Goal: Information Seeking & Learning: Learn about a topic

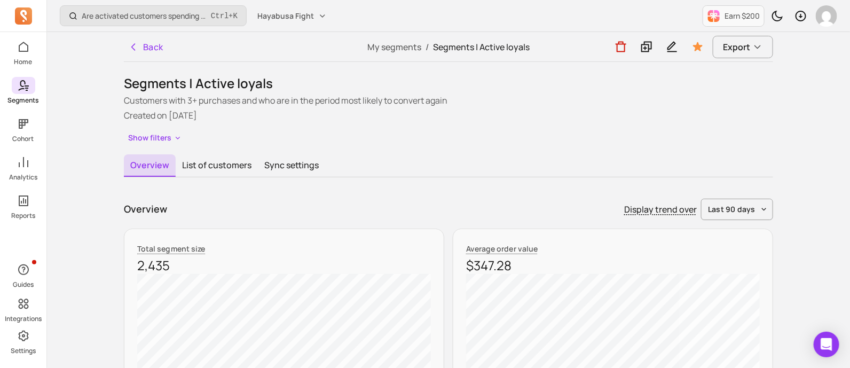
click at [28, 84] on icon at bounding box center [23, 85] width 13 height 13
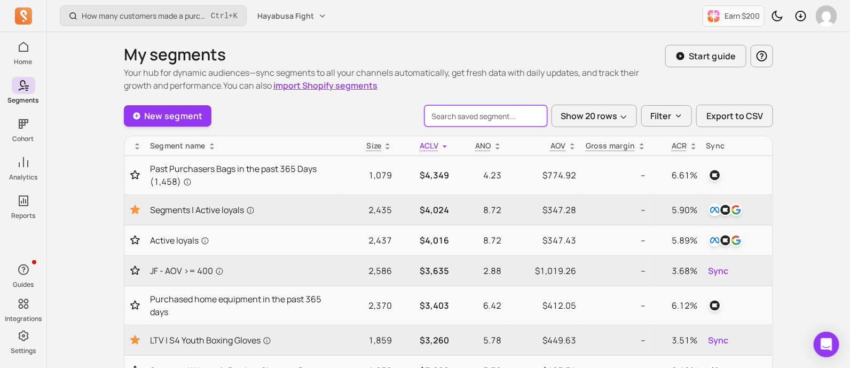
click at [467, 113] on input "search" at bounding box center [486, 115] width 123 height 21
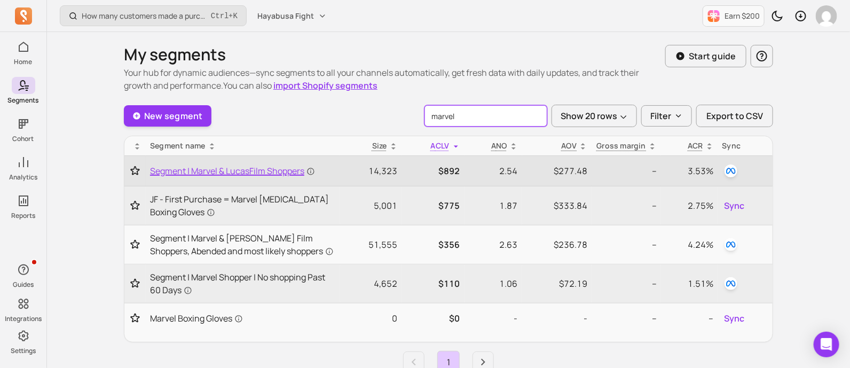
type input "marvel"
click at [212, 171] on span "Segment | Marvel & LucasFilm Shoppers" at bounding box center [232, 171] width 165 height 13
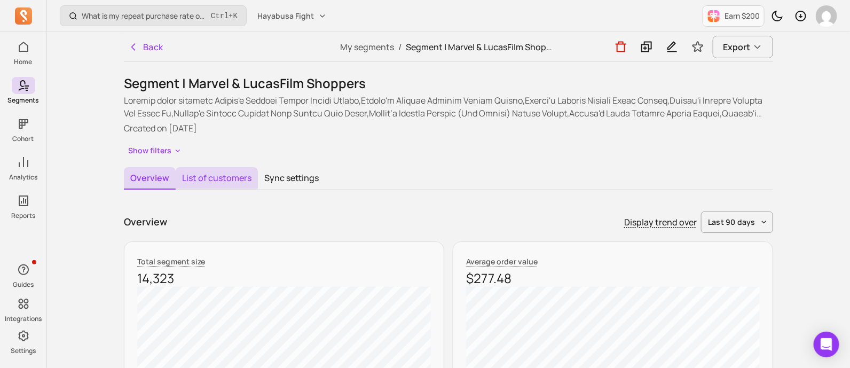
click at [234, 181] on button "List of customers" at bounding box center [217, 178] width 82 height 22
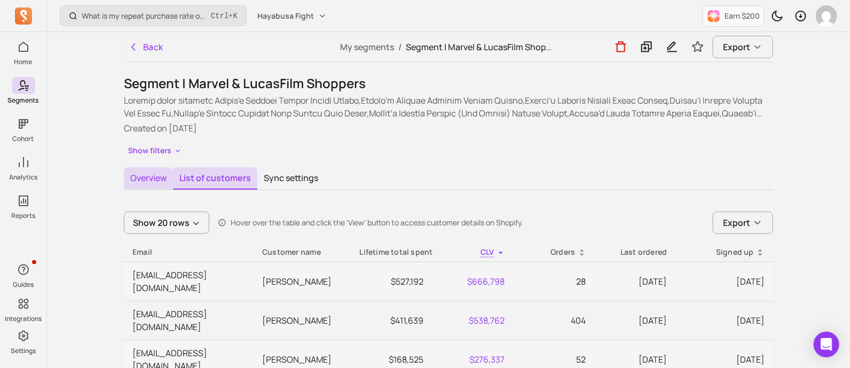
click at [142, 175] on button "Overview" at bounding box center [148, 178] width 49 height 22
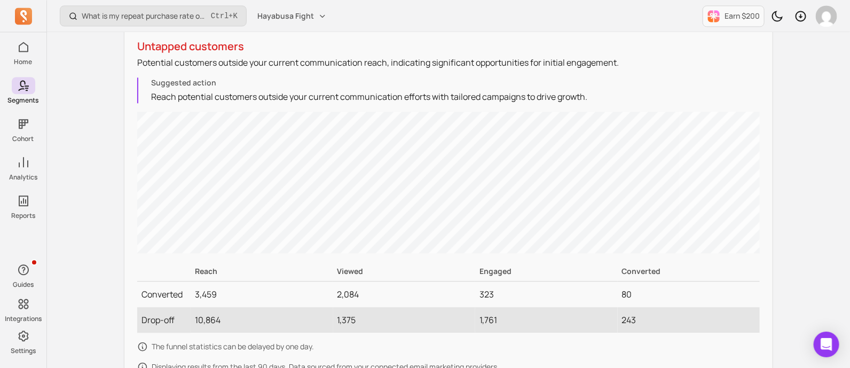
scroll to position [1094, 0]
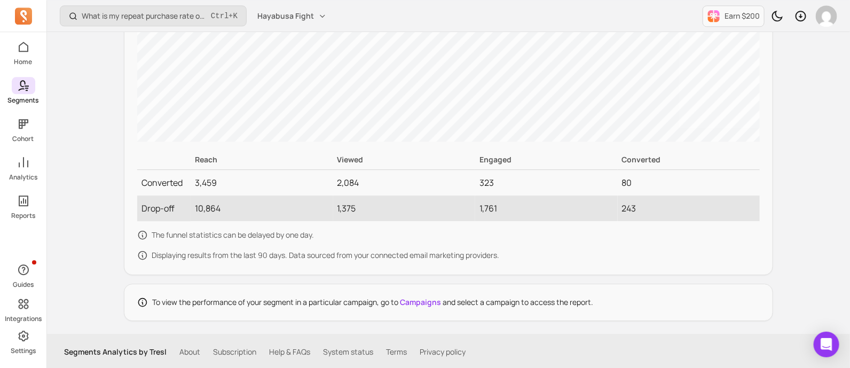
click at [28, 90] on icon at bounding box center [23, 85] width 13 height 13
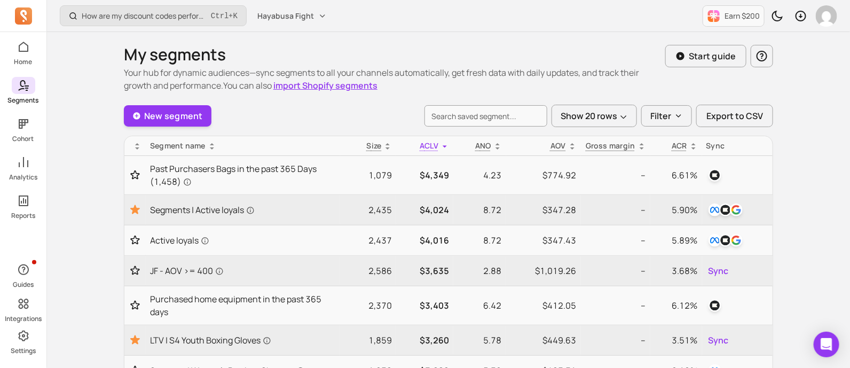
click at [24, 84] on icon at bounding box center [23, 85] width 13 height 13
click at [27, 128] on icon at bounding box center [23, 124] width 13 height 13
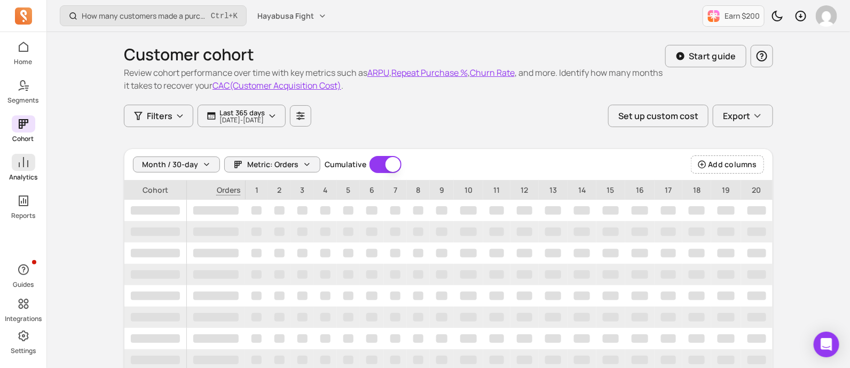
click at [27, 168] on icon at bounding box center [23, 162] width 13 height 13
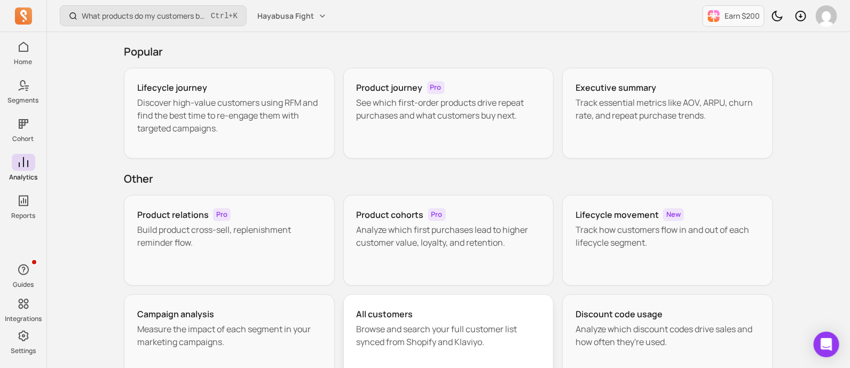
scroll to position [45, 0]
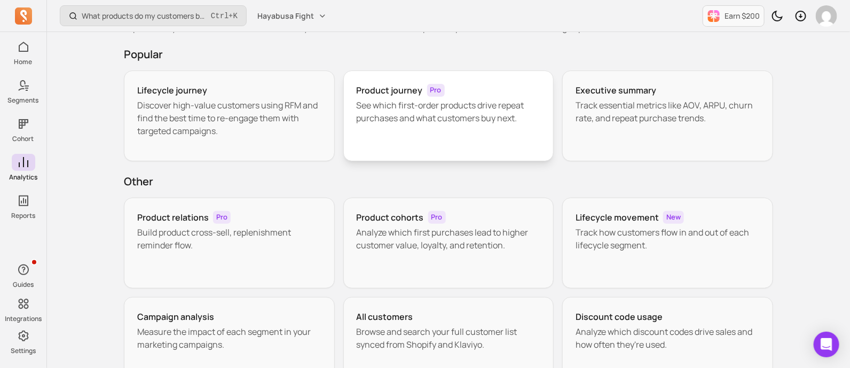
click at [486, 132] on div "Product journey Pro See which first-order products drive repeat purchases and w…" at bounding box center [448, 116] width 211 height 91
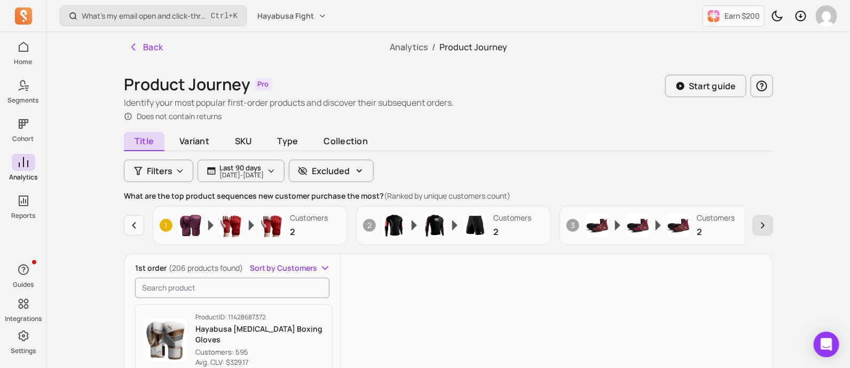
click at [763, 223] on icon "button" at bounding box center [763, 225] width 3 height 5
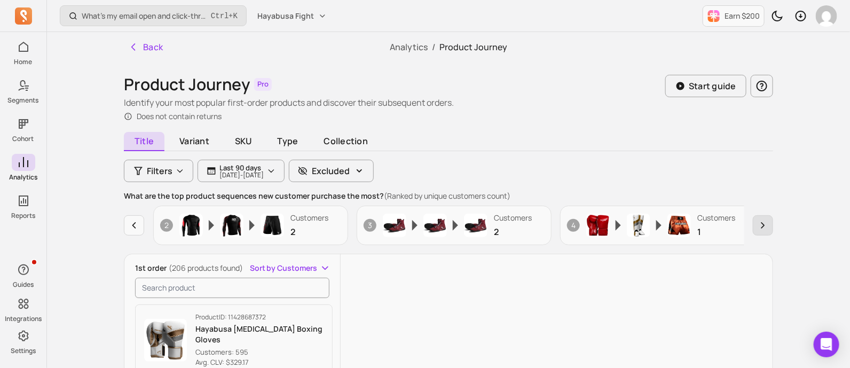
click at [762, 223] on icon "button" at bounding box center [763, 225] width 11 height 11
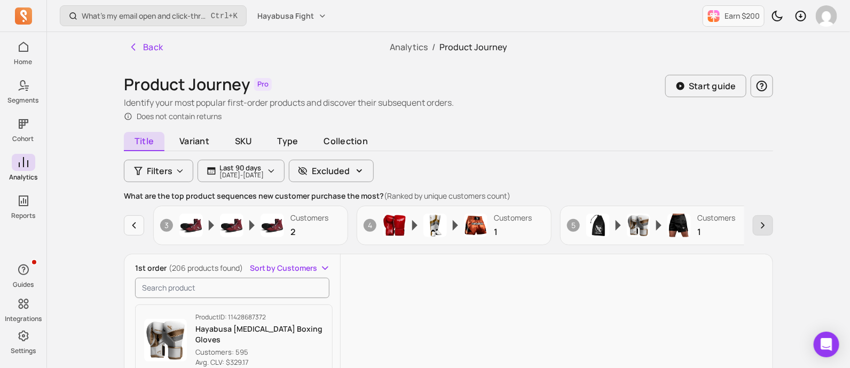
click at [762, 223] on icon "button" at bounding box center [763, 225] width 3 height 5
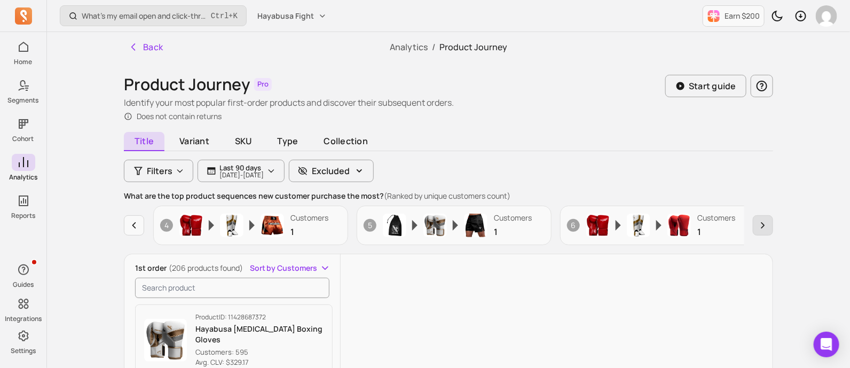
click at [763, 223] on icon "button" at bounding box center [763, 225] width 3 height 5
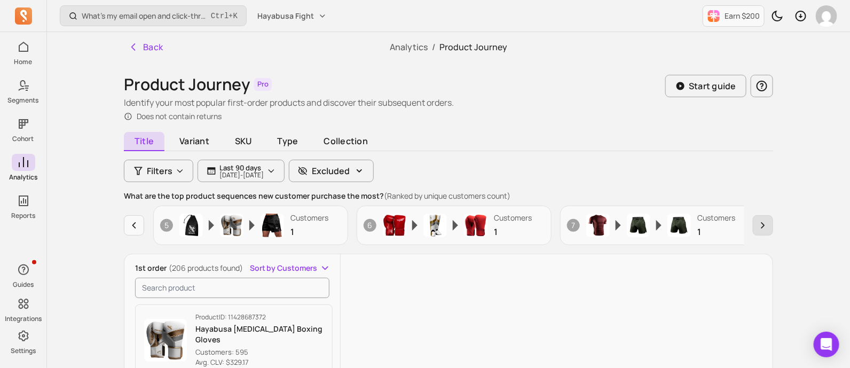
click at [762, 223] on icon "button" at bounding box center [763, 225] width 11 height 11
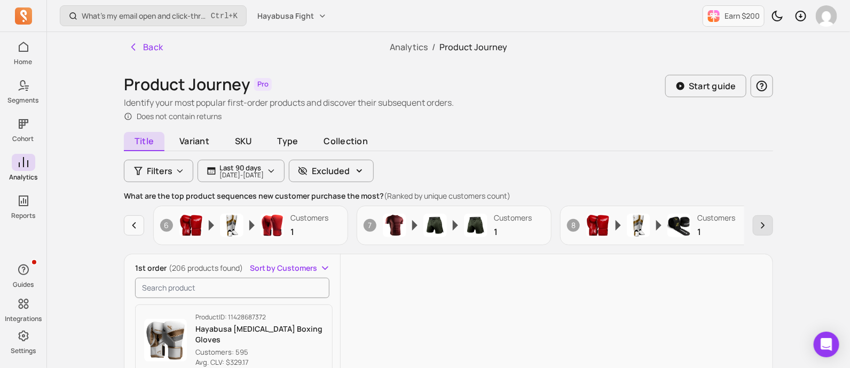
click at [762, 223] on icon "button" at bounding box center [763, 225] width 11 height 11
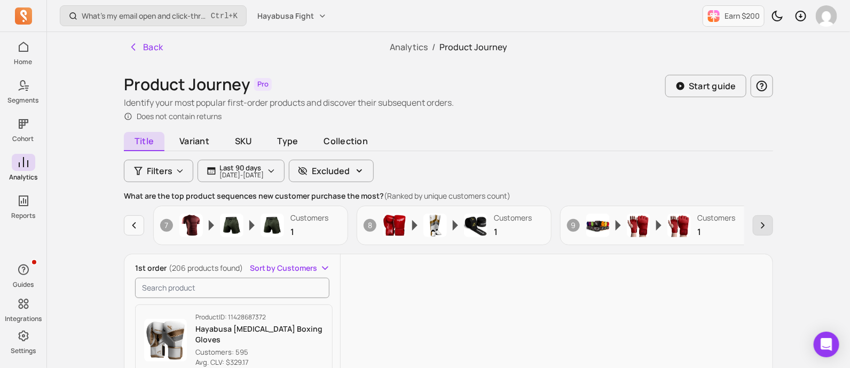
click at [763, 223] on icon "button" at bounding box center [763, 225] width 3 height 5
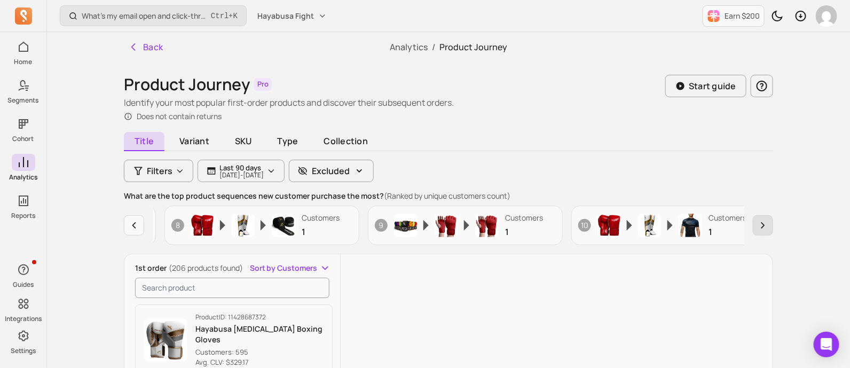
scroll to position [0, 1424]
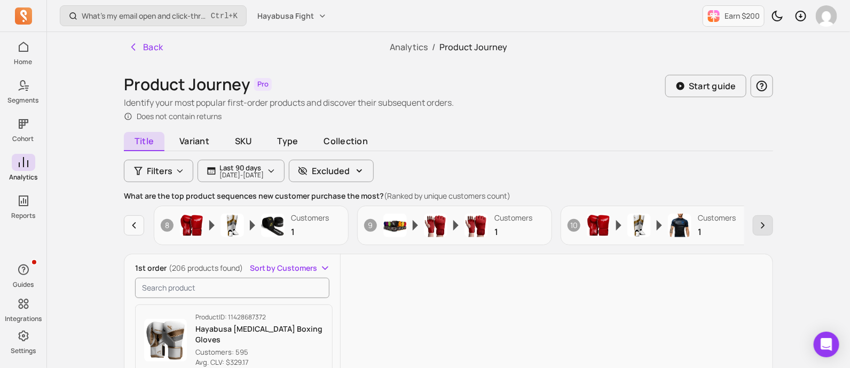
click at [762, 223] on icon "button" at bounding box center [763, 225] width 11 height 11
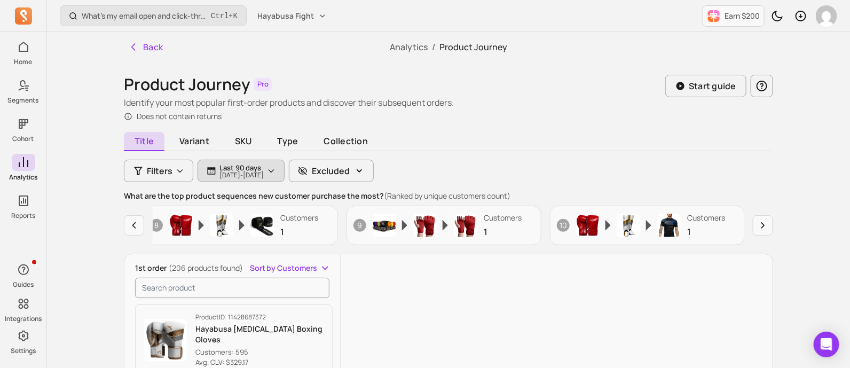
click at [285, 176] on button "Last 90 days [DATE] - [DATE]" at bounding box center [241, 171] width 87 height 22
click at [757, 224] on button "button" at bounding box center [763, 225] width 20 height 20
click at [763, 226] on icon "button" at bounding box center [763, 225] width 3 height 5
click at [764, 226] on icon "button" at bounding box center [763, 225] width 3 height 5
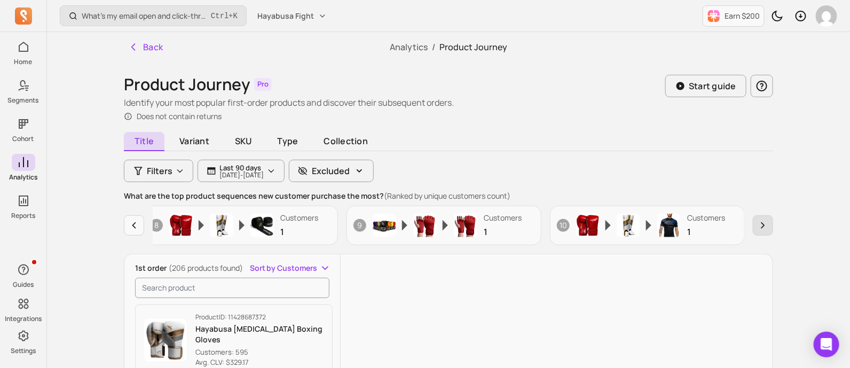
click at [764, 226] on icon "button" at bounding box center [763, 225] width 3 height 5
click at [764, 226] on icon "button" at bounding box center [763, 225] width 11 height 11
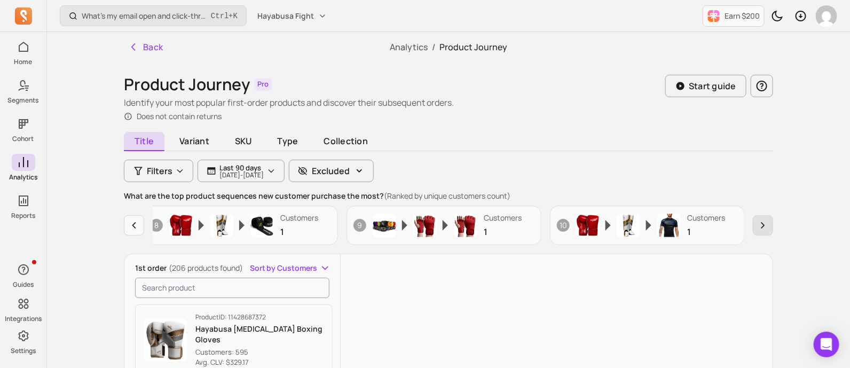
click at [764, 226] on icon "button" at bounding box center [763, 225] width 11 height 11
click at [346, 136] on span "Collection" at bounding box center [346, 141] width 65 height 19
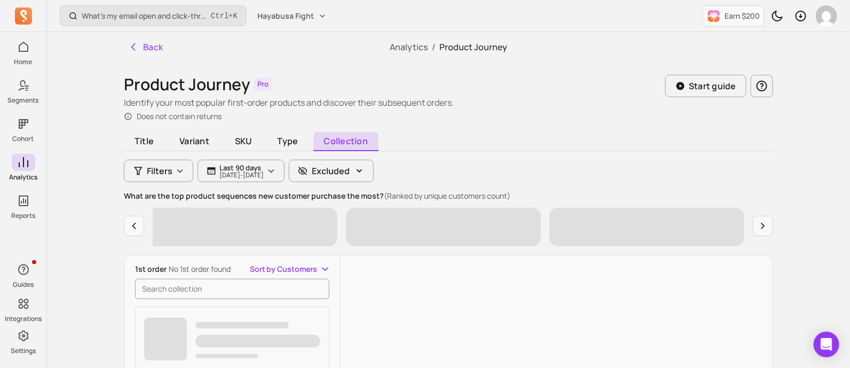
scroll to position [0, 10]
click at [172, 287] on input "search product" at bounding box center [232, 289] width 194 height 20
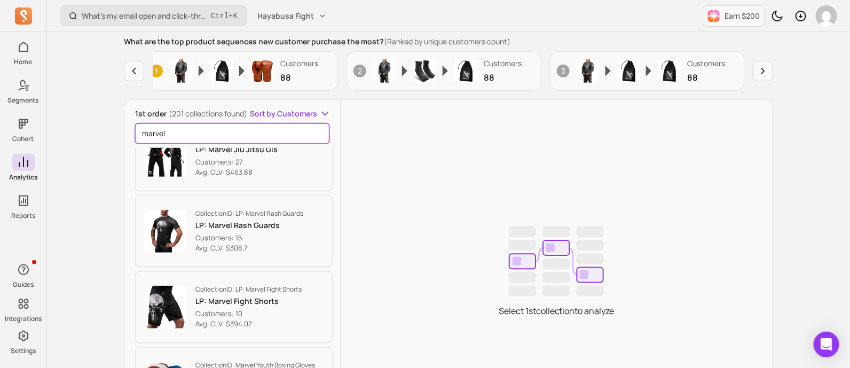
scroll to position [324, 0]
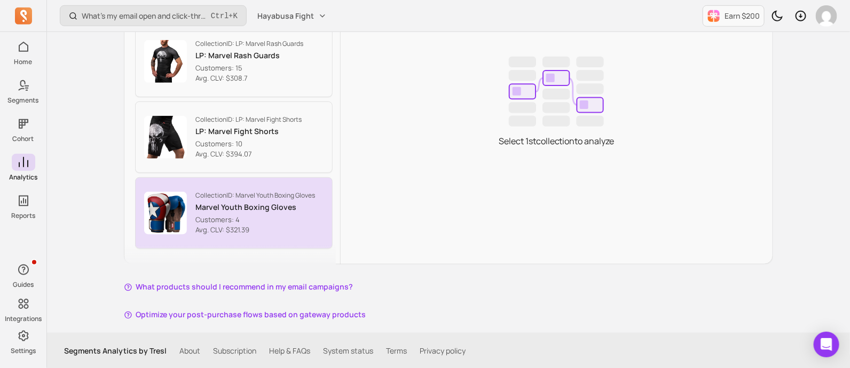
type input "marvel"
click at [265, 215] on p "Customers: 4" at bounding box center [255, 220] width 120 height 11
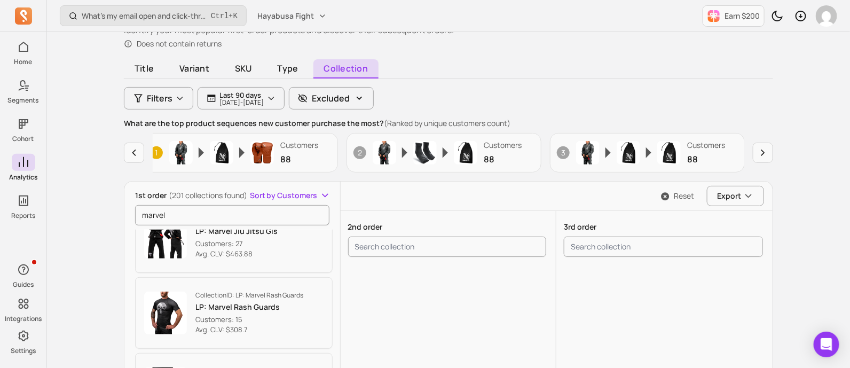
scroll to position [72, 0]
click at [183, 217] on input "marvel" at bounding box center [232, 216] width 194 height 20
click at [184, 217] on input "marvel" at bounding box center [232, 216] width 194 height 20
paste input "search product"
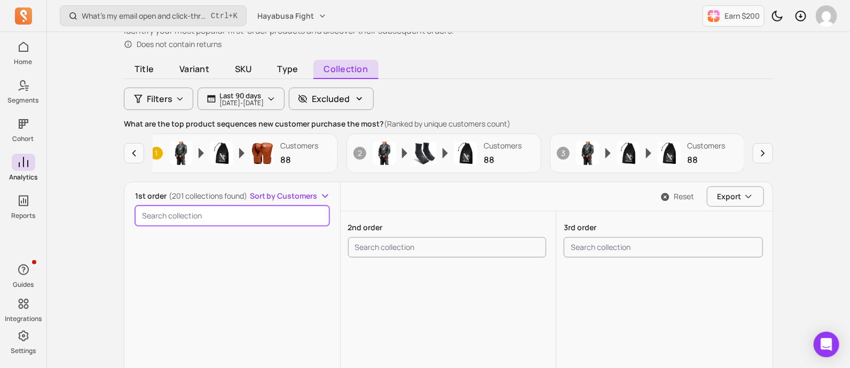
scroll to position [14790, 0]
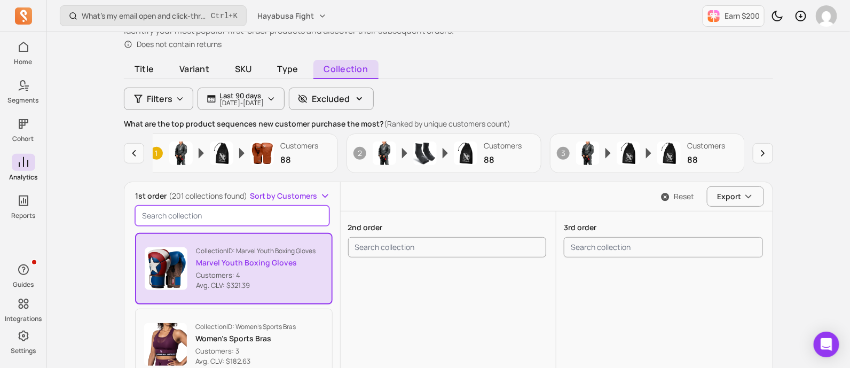
paste input "m"
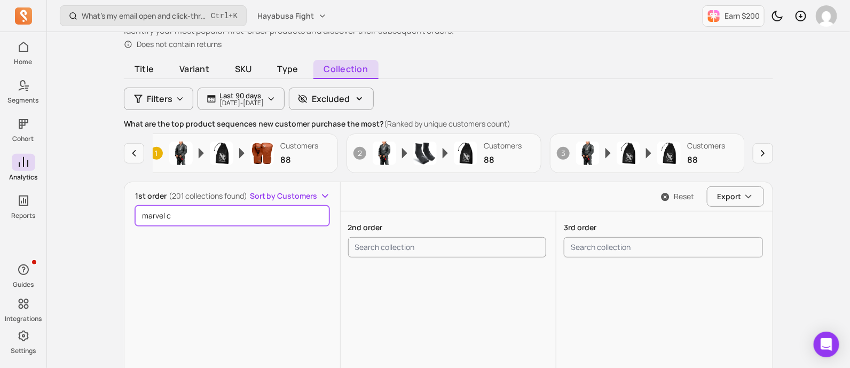
scroll to position [0, 0]
type input "marvel capi"
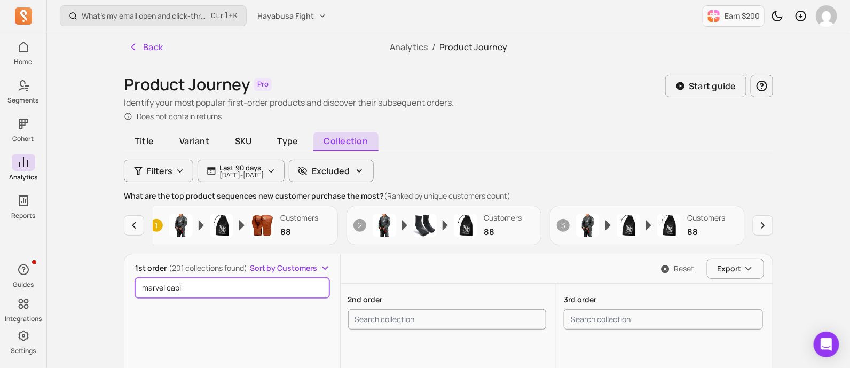
scroll to position [3, 0]
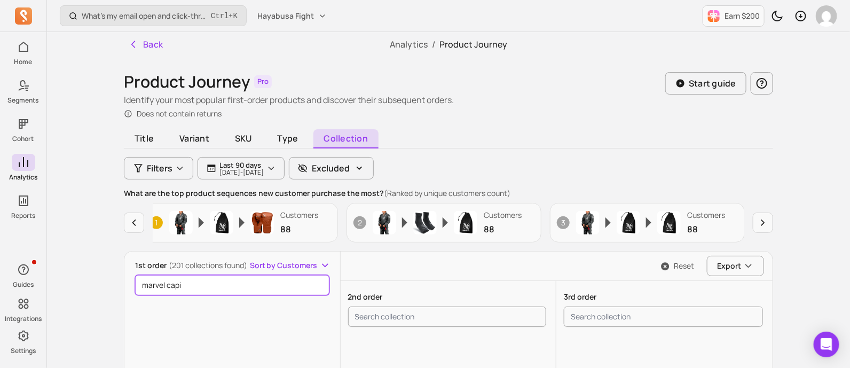
click at [322, 283] on input "marvel capi" at bounding box center [232, 285] width 194 height 20
click at [316, 284] on input "marvel capi" at bounding box center [232, 285] width 194 height 20
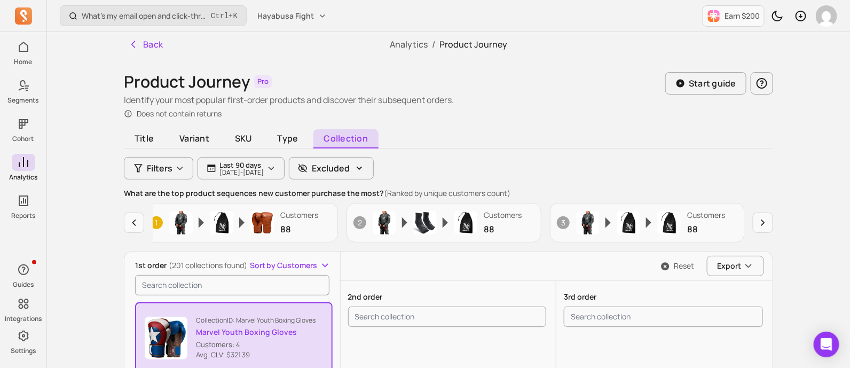
click at [678, 263] on button "Reset" at bounding box center [678, 266] width 50 height 11
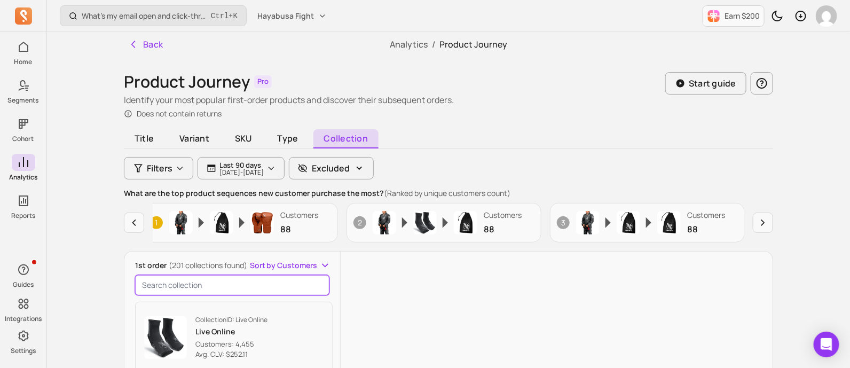
click at [286, 281] on input "search product" at bounding box center [232, 285] width 194 height 20
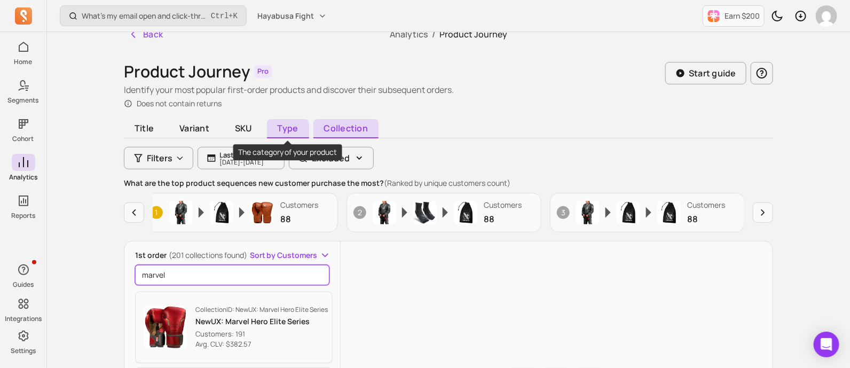
scroll to position [17, 0]
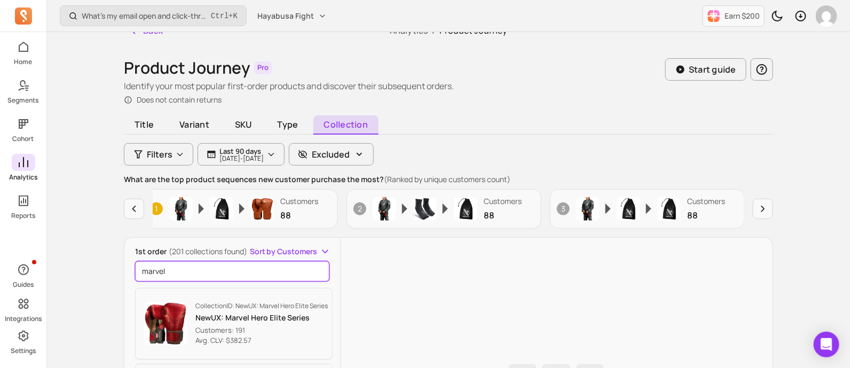
type input "marvel"
click at [21, 167] on icon at bounding box center [23, 162] width 13 height 13
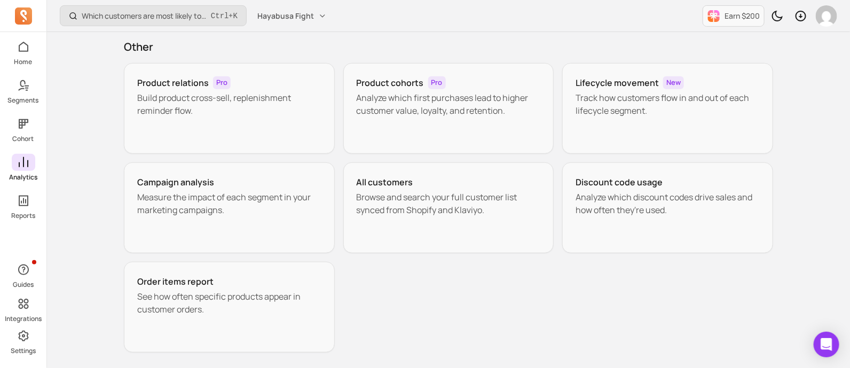
scroll to position [184, 0]
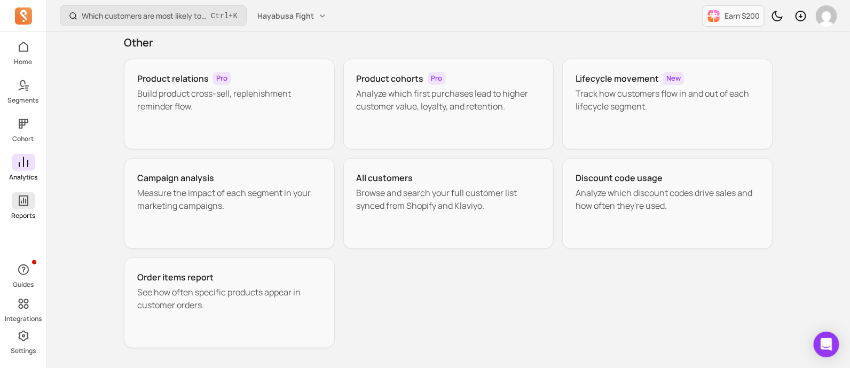
click at [29, 206] on icon at bounding box center [23, 200] width 13 height 13
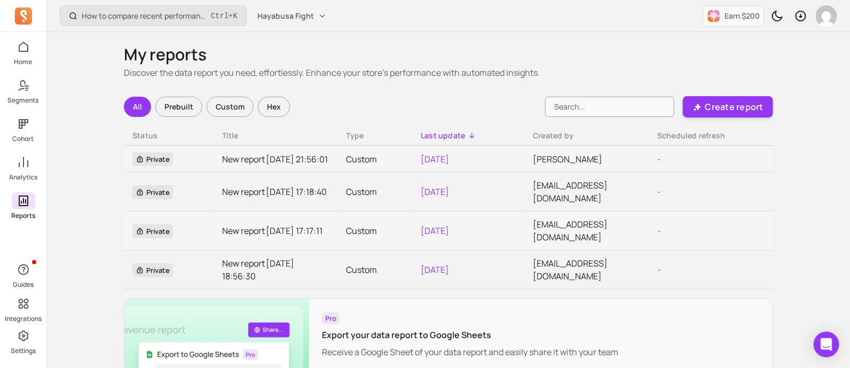
scroll to position [1, 0]
click at [26, 170] on span at bounding box center [24, 162] width 24 height 17
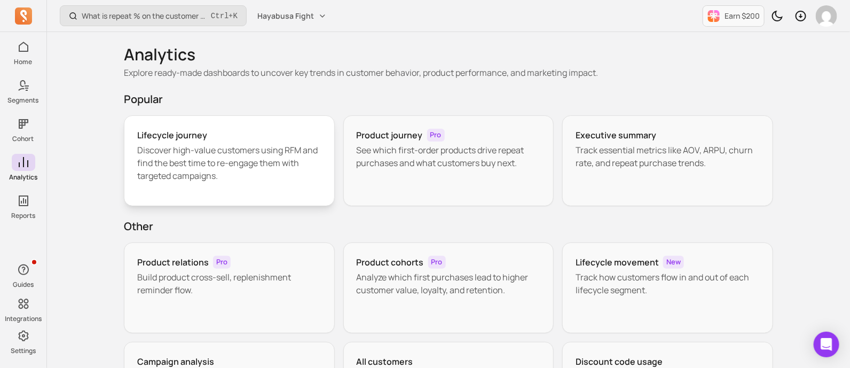
click at [299, 181] on p "Discover high-value customers using RFM and find the best time to re-engage the…" at bounding box center [229, 163] width 184 height 38
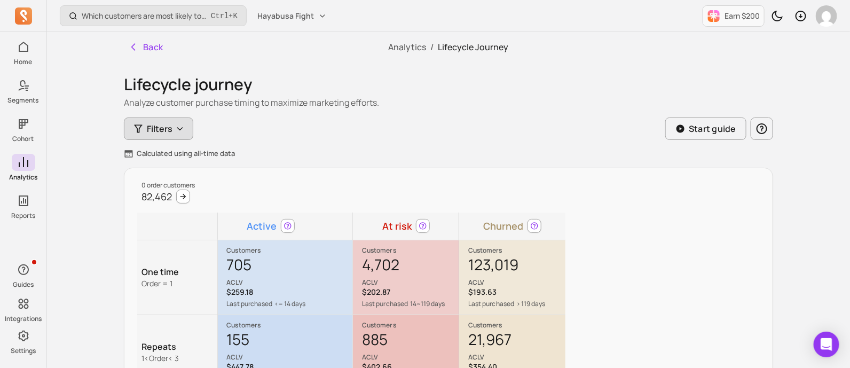
click at [185, 136] on button "Filters" at bounding box center [158, 129] width 69 height 22
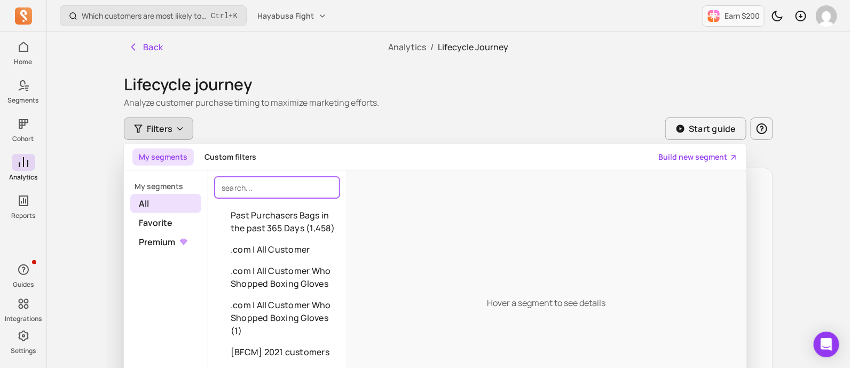
click at [267, 194] on input "search" at bounding box center [277, 187] width 125 height 21
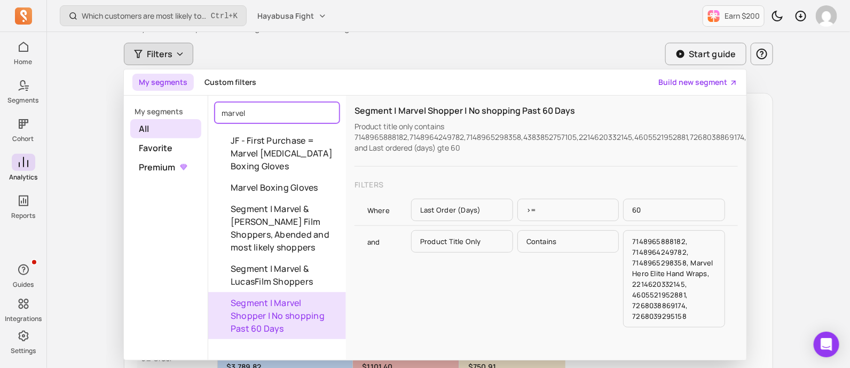
scroll to position [69, 0]
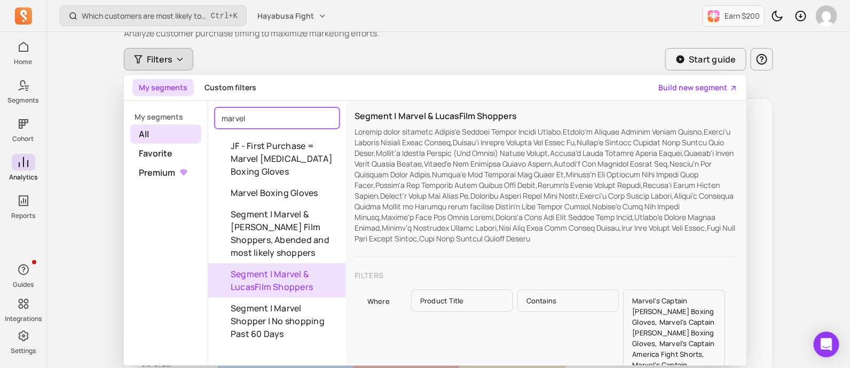
type input "marvel"
click at [317, 263] on button "Segment | Marvel & LucasFilm Shoppers" at bounding box center [277, 280] width 138 height 34
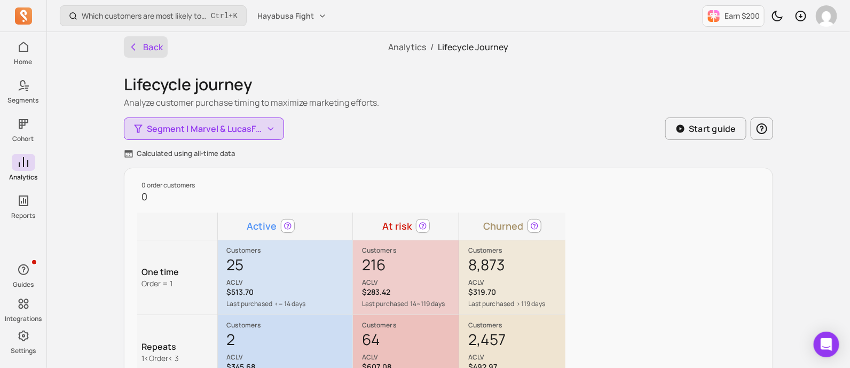
click at [150, 49] on button "Back" at bounding box center [146, 46] width 44 height 21
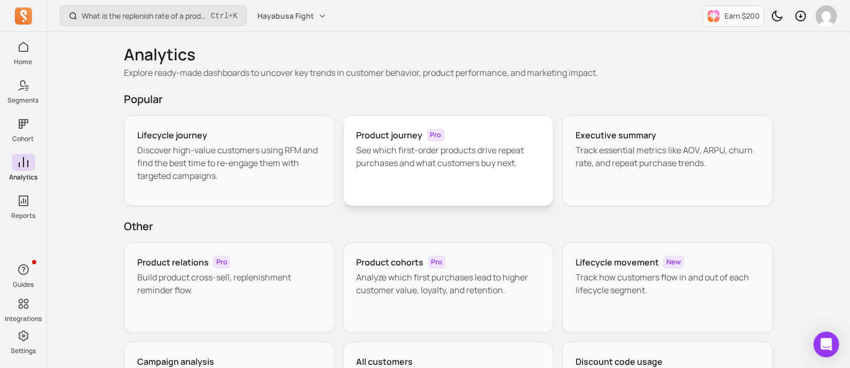
click at [402, 152] on p "See which first-order products drive repeat purchases and what customers buy ne…" at bounding box center [449, 157] width 184 height 26
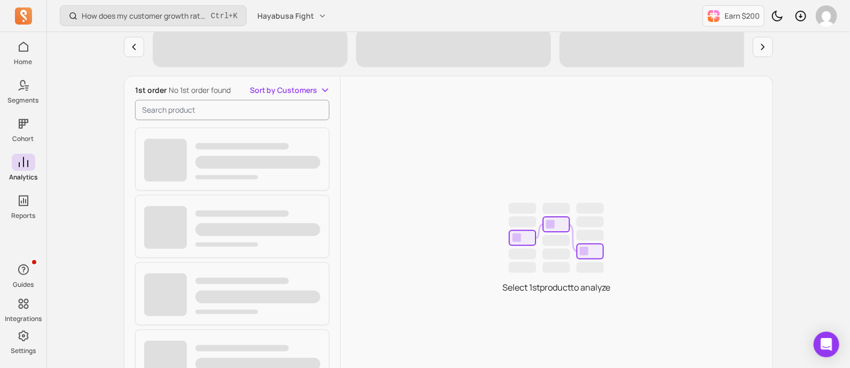
scroll to position [190, 0]
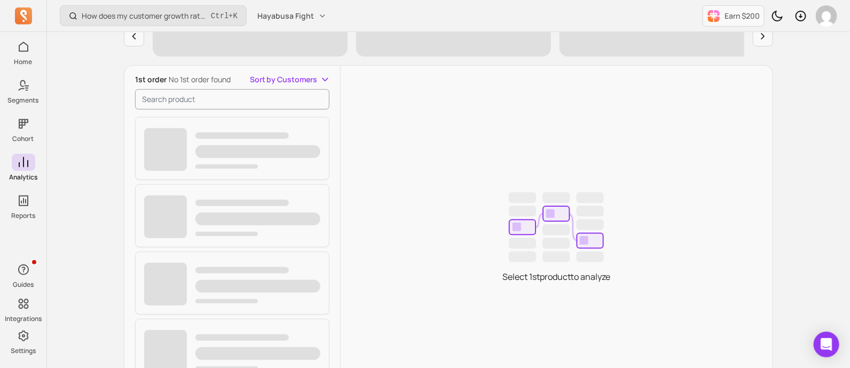
click at [329, 76] on button "Sort by Customers" at bounding box center [290, 79] width 81 height 11
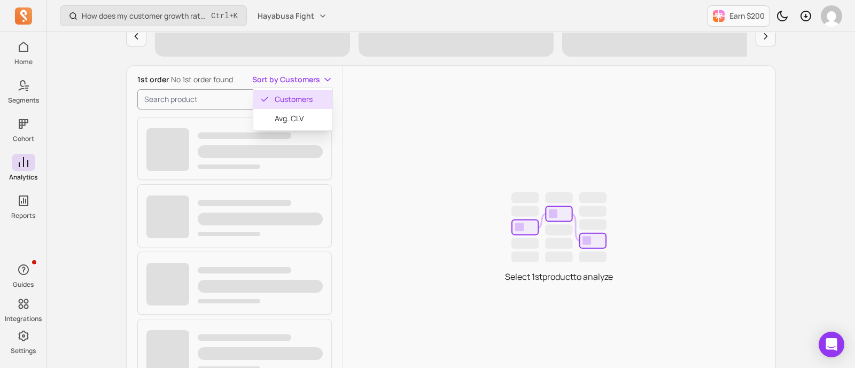
click at [327, 76] on button "Sort by Customers" at bounding box center [292, 79] width 81 height 11
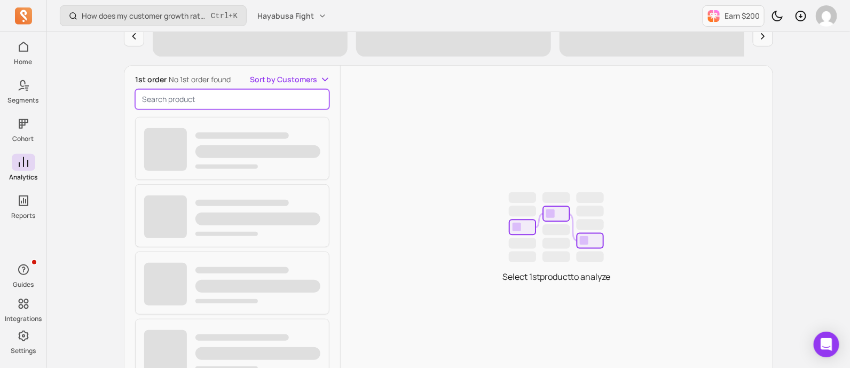
click at [215, 100] on input "search product" at bounding box center [232, 99] width 194 height 20
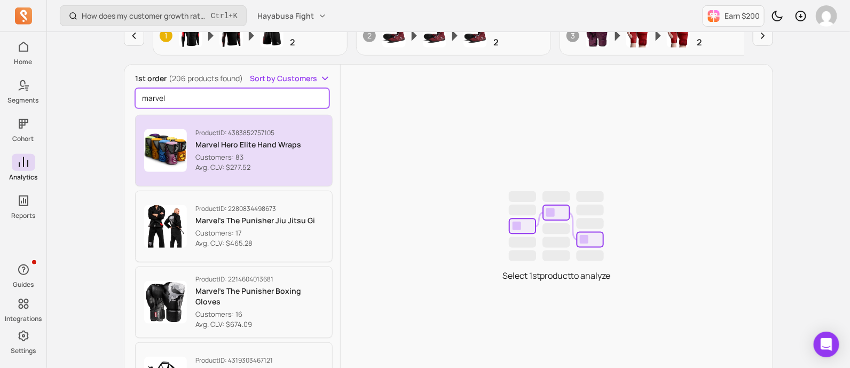
type input "marvel"
click at [263, 152] on p "Customers: 83" at bounding box center [248, 157] width 106 height 11
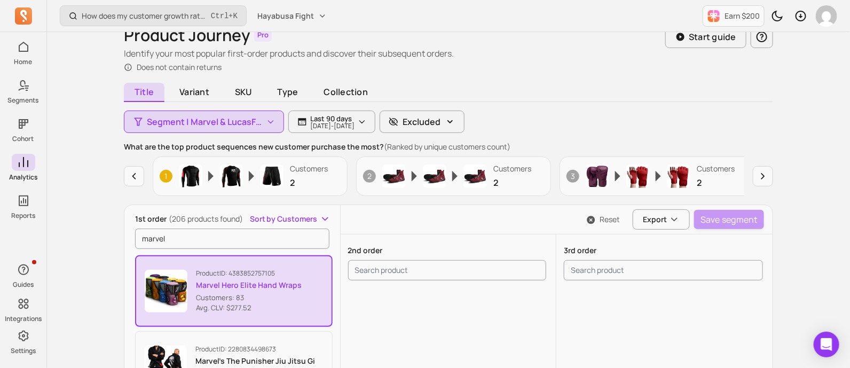
scroll to position [49, 0]
click at [206, 294] on p "Customers: 83" at bounding box center [249, 298] width 106 height 11
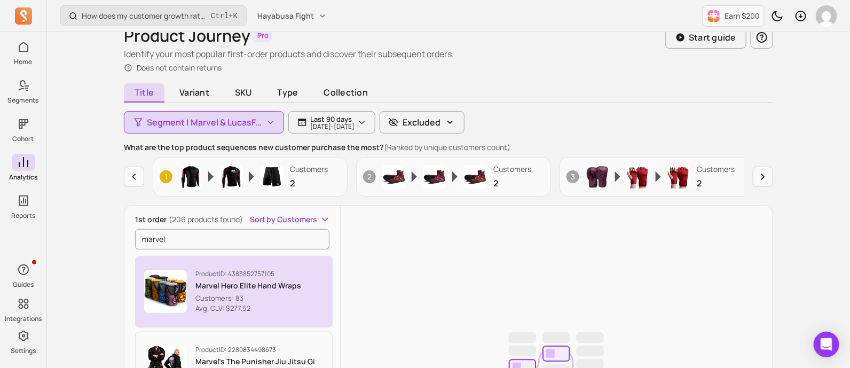
click at [172, 288] on img "button" at bounding box center [165, 291] width 43 height 43
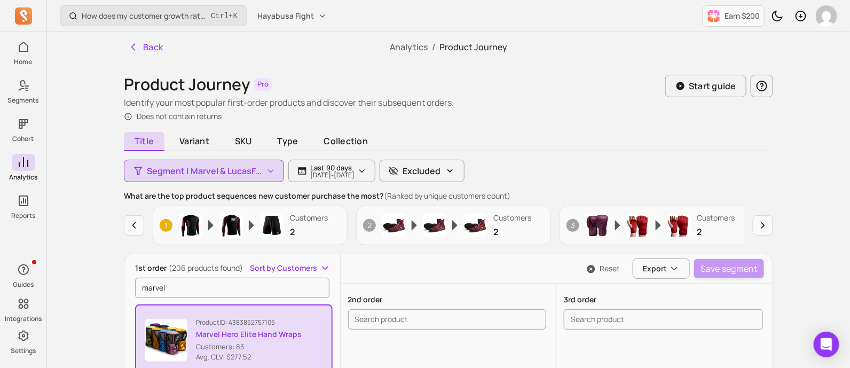
click at [355, 172] on p "[DATE] - [DATE]" at bounding box center [332, 175] width 44 height 6
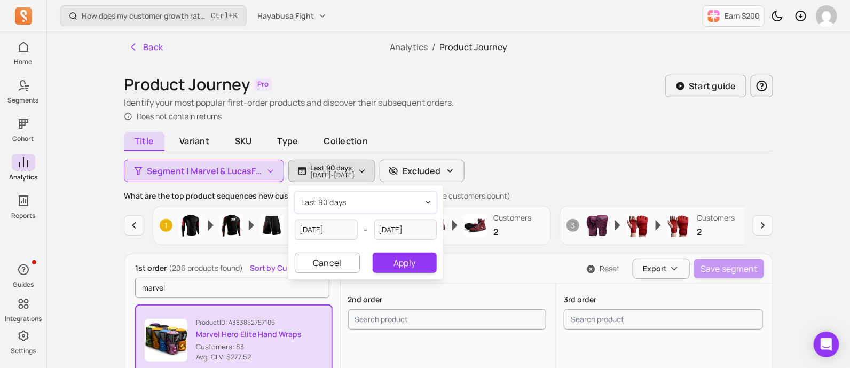
click at [366, 199] on button "last 90 days" at bounding box center [366, 202] width 142 height 21
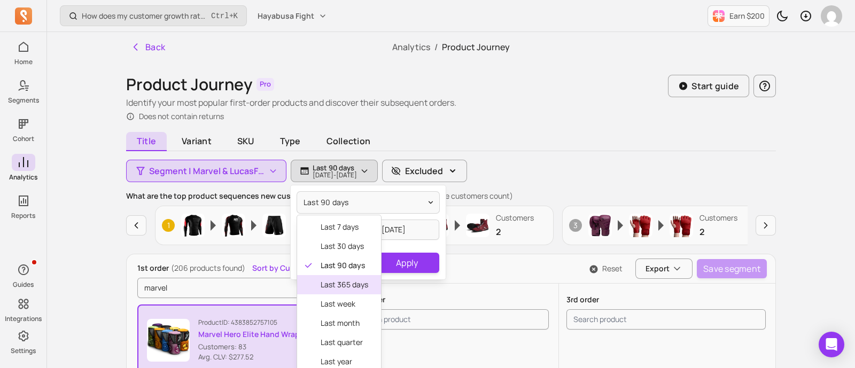
click at [349, 287] on span "last 365 days" at bounding box center [344, 284] width 48 height 11
type input "[DATE]"
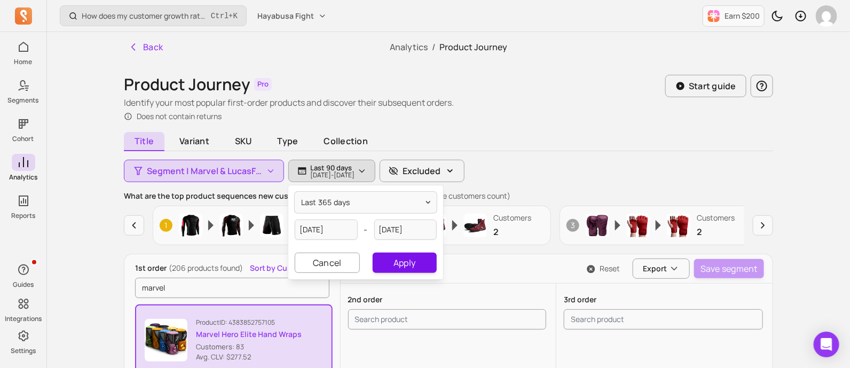
click at [398, 260] on button "Apply" at bounding box center [405, 263] width 64 height 20
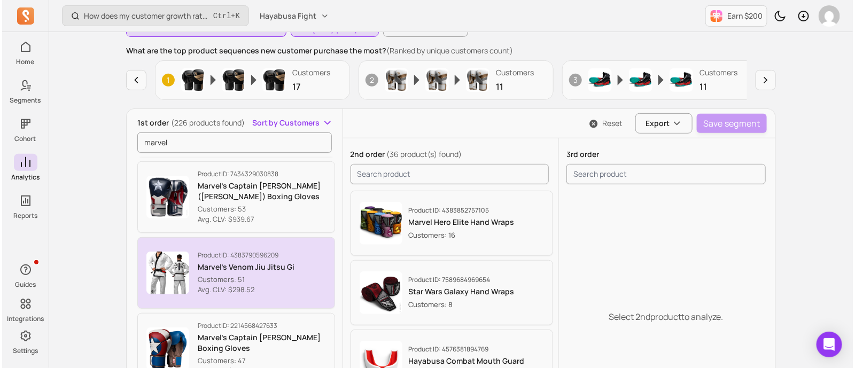
scroll to position [650, 0]
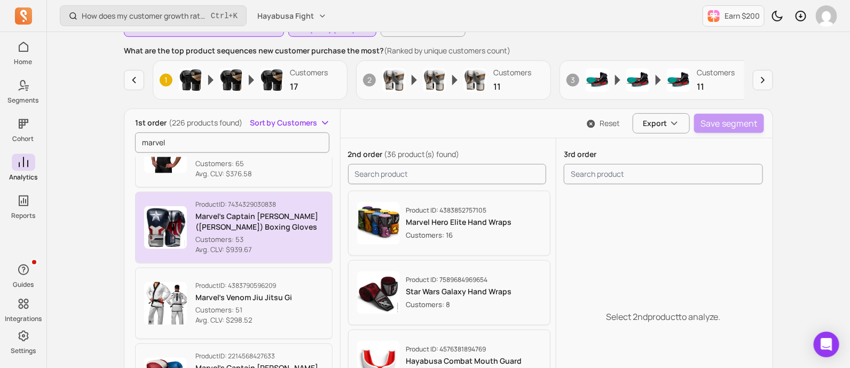
click at [272, 225] on p "Marvel’s Captain [PERSON_NAME] ([PERSON_NAME]) Boxing Gloves" at bounding box center [259, 221] width 128 height 21
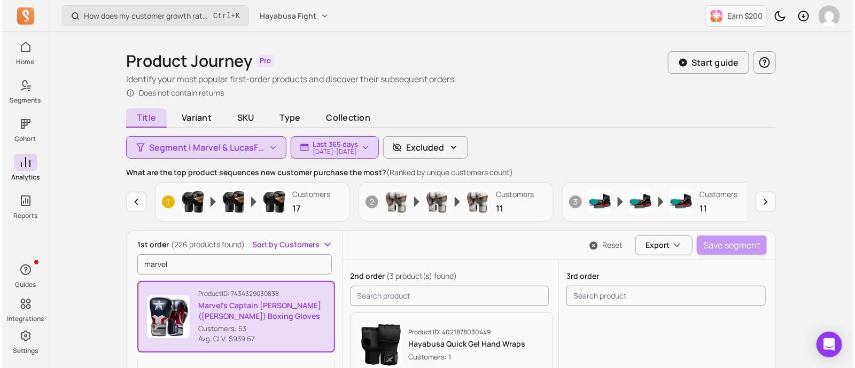
scroll to position [22, 0]
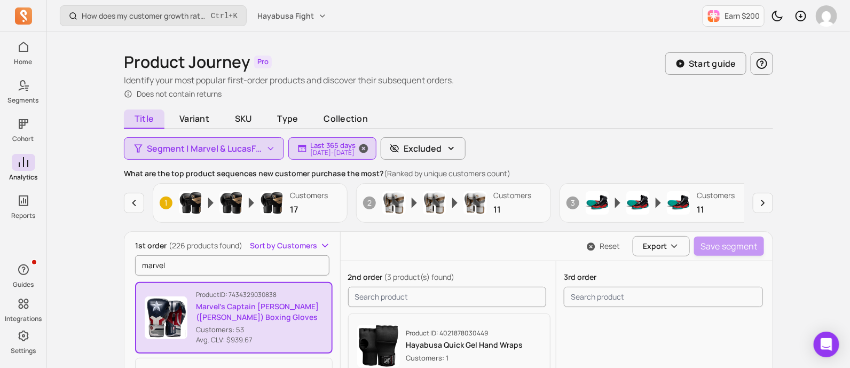
click at [353, 152] on p "[DATE] - [DATE]" at bounding box center [332, 153] width 45 height 6
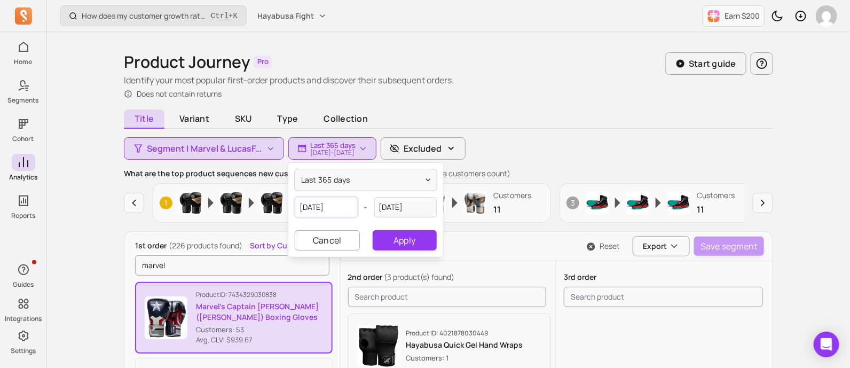
select select "2024"
select select "September"
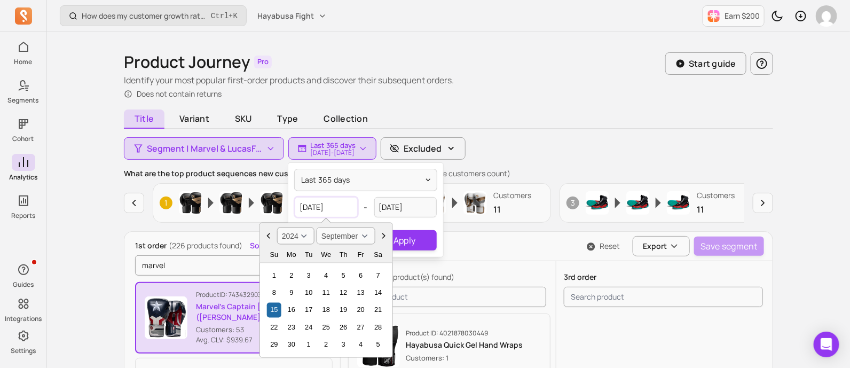
click at [315, 207] on input "[DATE]" at bounding box center [326, 207] width 63 height 20
type input "[DATE]"
select select "2022"
type input "[DATE]"
click at [411, 233] on button "Apply" at bounding box center [405, 240] width 64 height 20
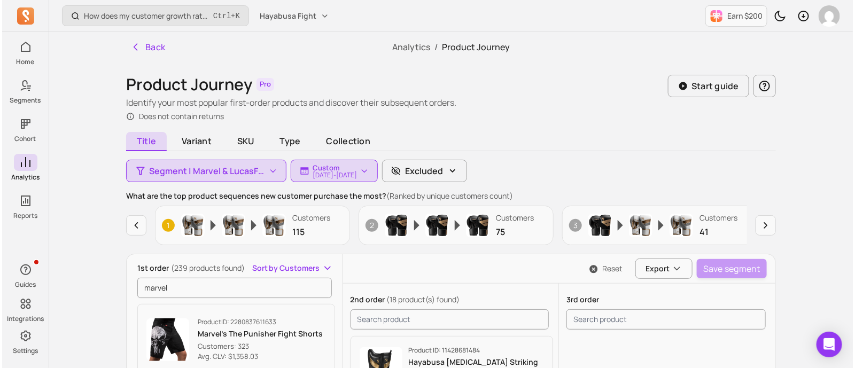
scroll to position [1, 0]
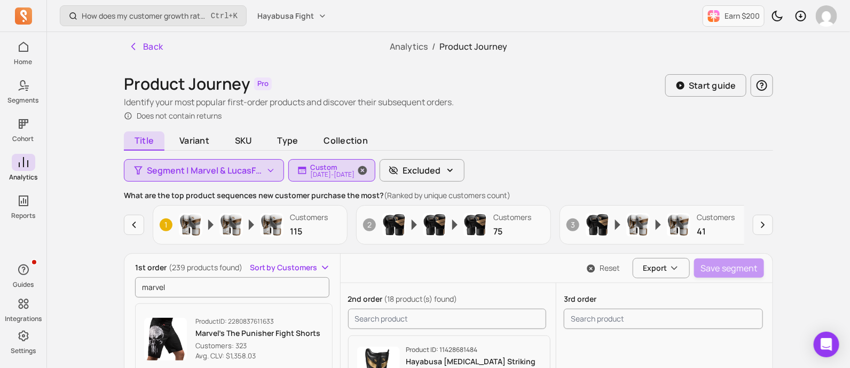
click at [326, 169] on p "Custom" at bounding box center [332, 167] width 44 height 9
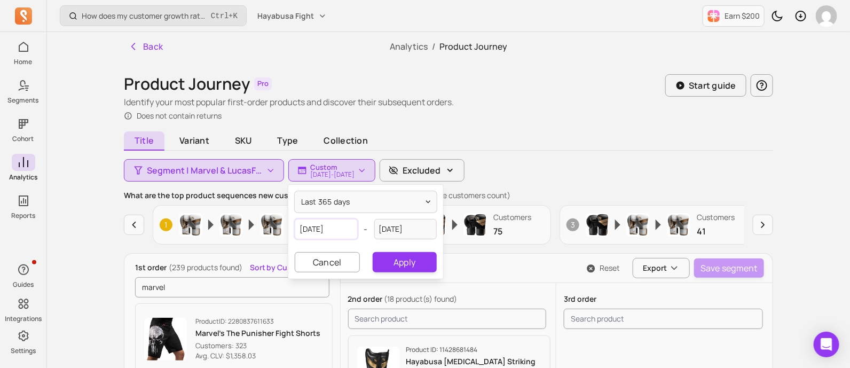
select select "2022"
select select "September"
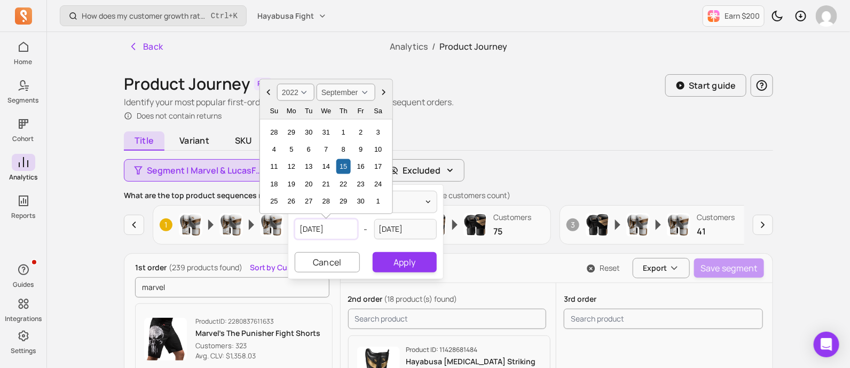
click at [317, 228] on input "[DATE]" at bounding box center [326, 229] width 63 height 20
type input "[DATE]"
select select "2020"
type input "[DATE]"
click at [396, 262] on button "Apply" at bounding box center [405, 262] width 64 height 20
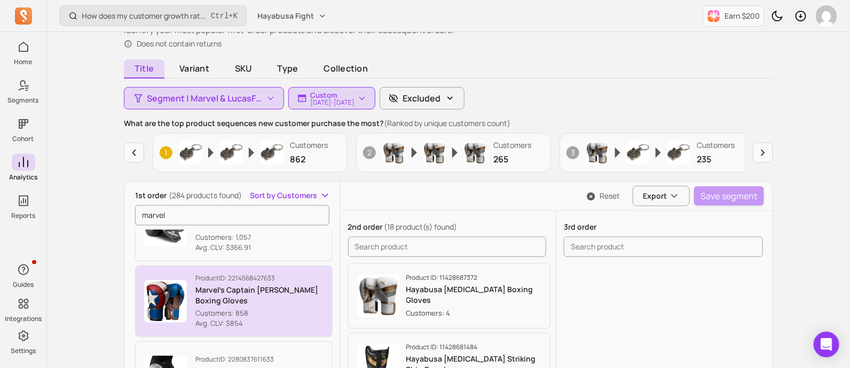
scroll to position [118, 0]
click at [283, 309] on p "Customers: 858" at bounding box center [259, 314] width 128 height 11
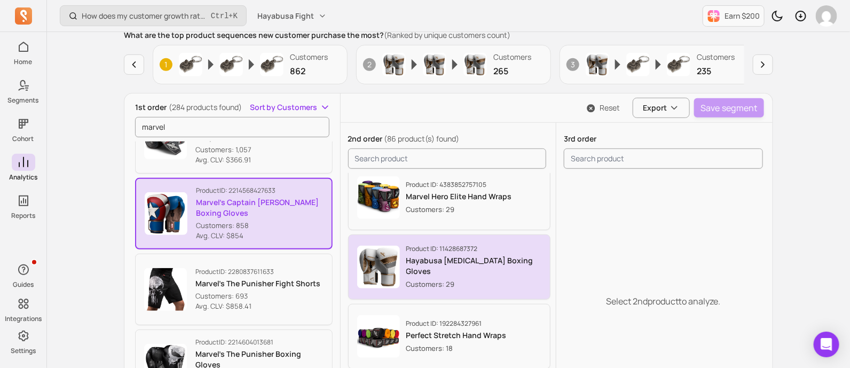
scroll to position [150, 0]
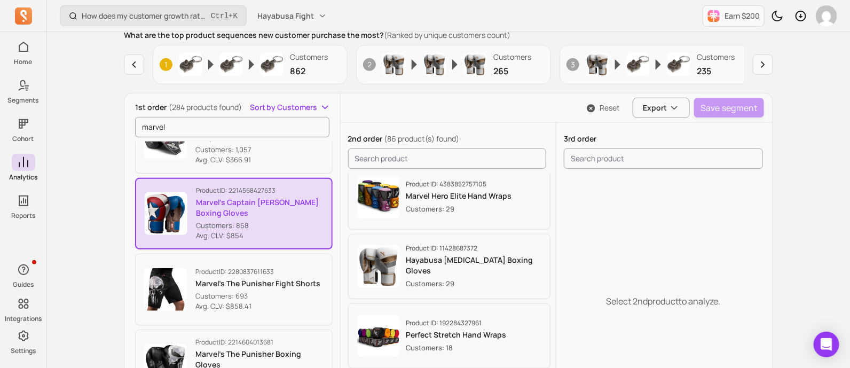
click at [796, 251] on div "How does my customer growth rate compare to similar stores? Ctrl + K Hayabusa F…" at bounding box center [448, 185] width 803 height 693
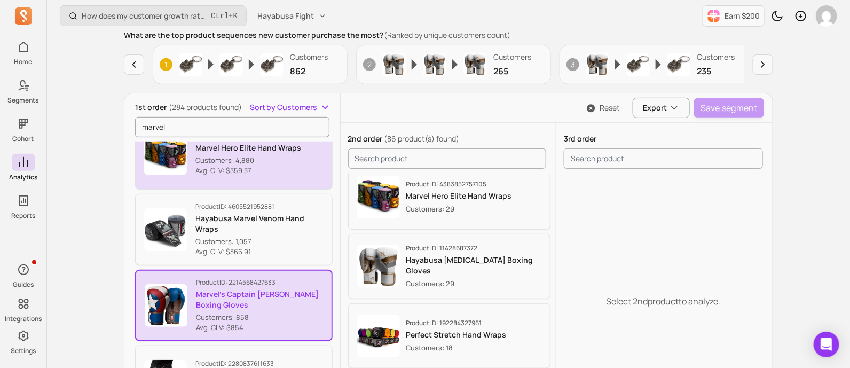
scroll to position [0, 0]
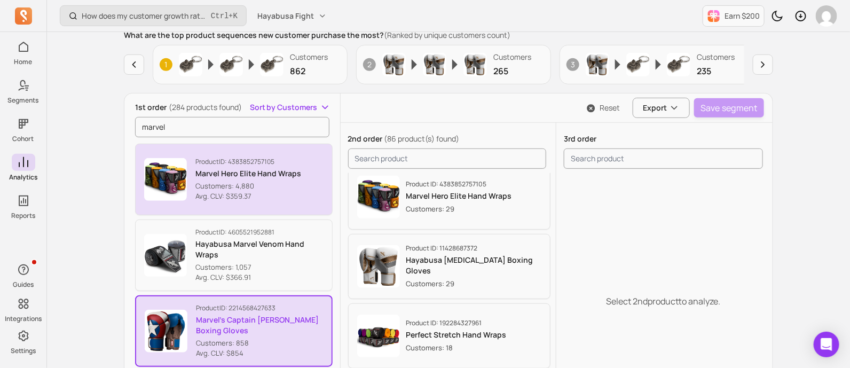
click at [277, 189] on p "Customers: 4,880" at bounding box center [248, 186] width 106 height 11
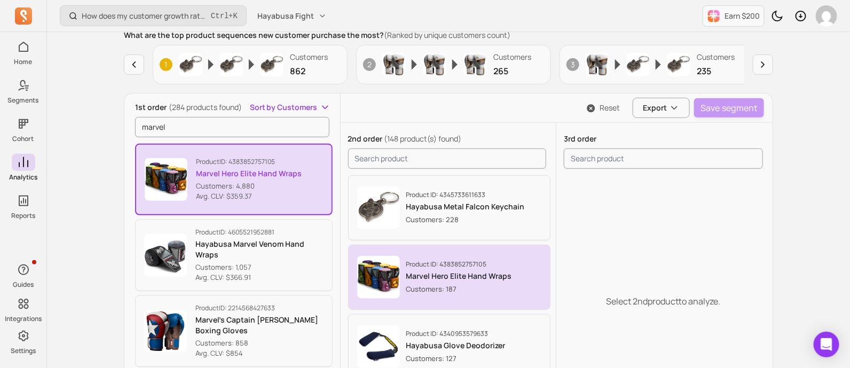
click at [497, 276] on p "Marvel Hero Elite Hand Wraps" at bounding box center [459, 276] width 106 height 11
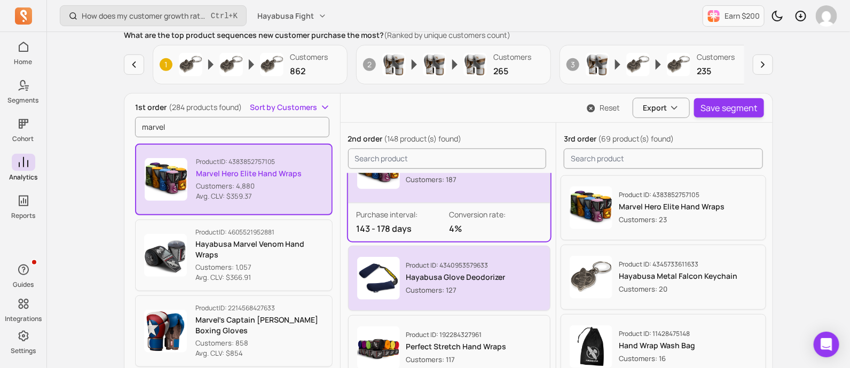
scroll to position [240, 0]
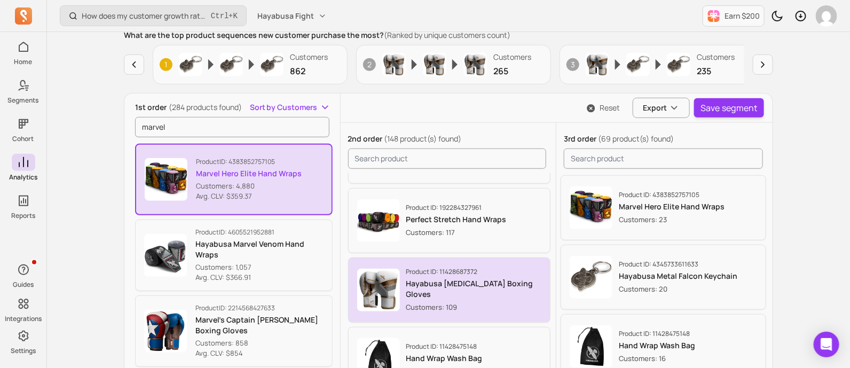
click at [491, 287] on p "Hayabusa [MEDICAL_DATA] Boxing Gloves" at bounding box center [474, 288] width 136 height 21
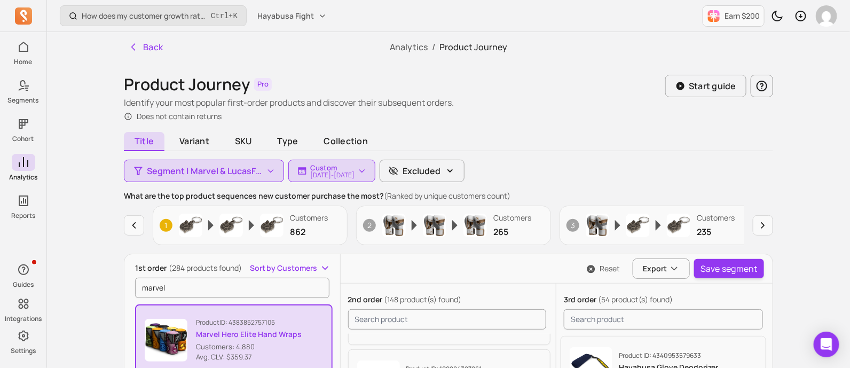
scroll to position [148, 0]
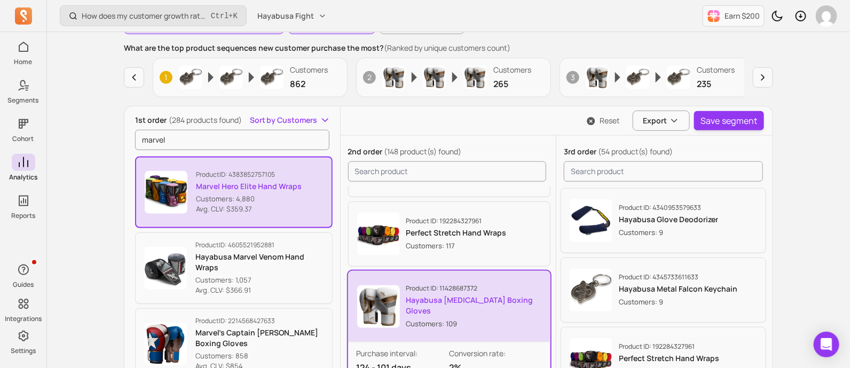
click at [815, 218] on div "How does my customer growth rate compare to similar stores? Ctrl + K Hayabusa F…" at bounding box center [448, 198] width 803 height 693
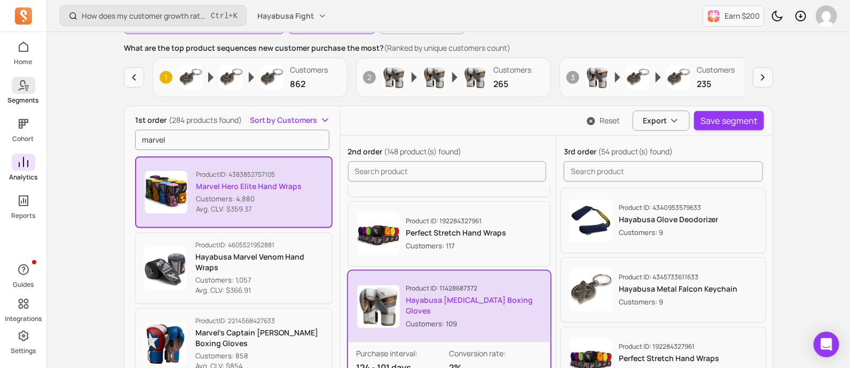
click at [24, 96] on p "Segments" at bounding box center [23, 100] width 31 height 9
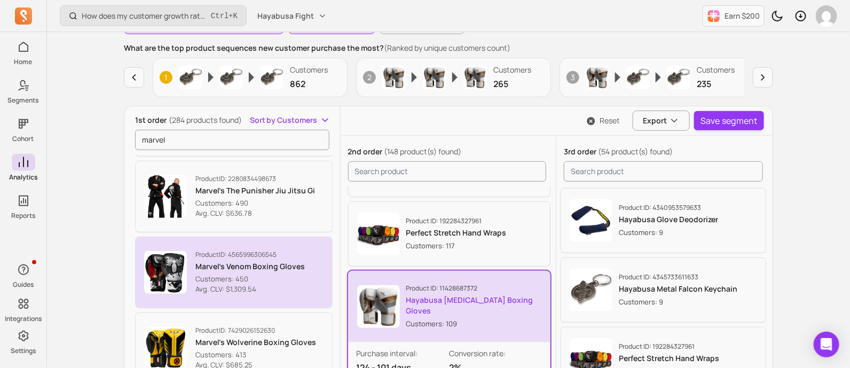
scroll to position [0, 0]
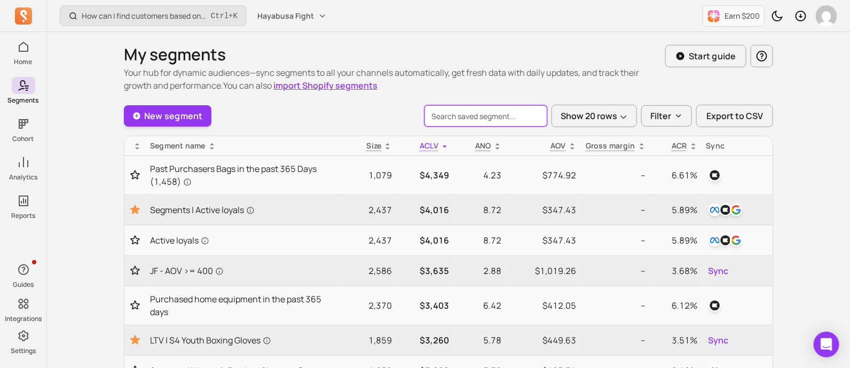
click at [452, 112] on input "search" at bounding box center [486, 115] width 123 height 21
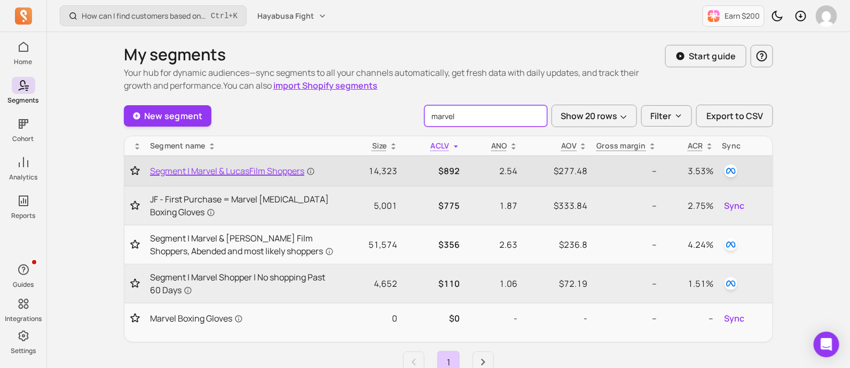
type input "marvel"
click at [229, 169] on span "Segment | Marvel & LucasFilm Shoppers" at bounding box center [232, 171] width 165 height 13
